Goal: Task Accomplishment & Management: Use online tool/utility

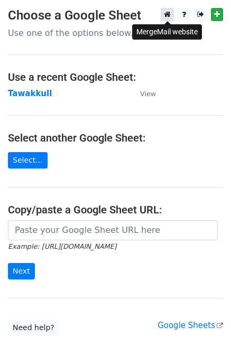
click at [166, 17] on icon at bounding box center [167, 14] width 7 height 7
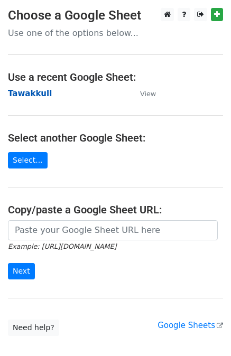
click at [34, 97] on strong "Tawakkull" at bounding box center [30, 94] width 44 height 10
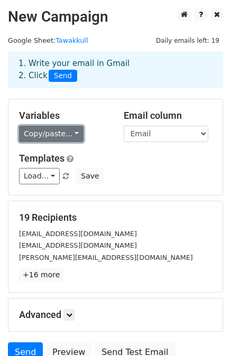
click at [60, 132] on link "Copy/paste..." at bounding box center [51, 134] width 64 height 16
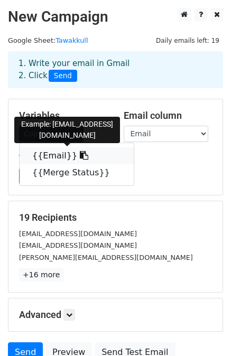
click at [77, 150] on span at bounding box center [82, 155] width 11 height 10
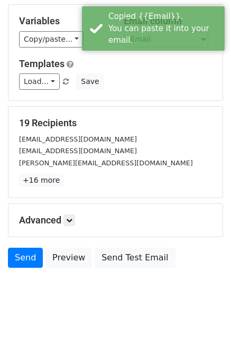
scroll to position [95, 0]
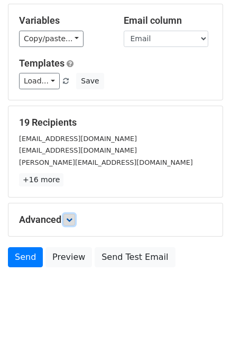
click at [68, 219] on icon at bounding box center [69, 219] width 6 height 6
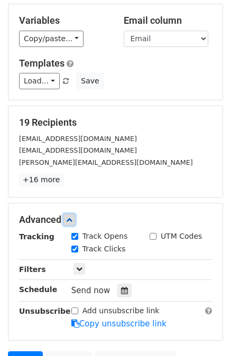
click at [68, 220] on link at bounding box center [69, 220] width 12 height 12
